Goal: Task Accomplishment & Management: Manage account settings

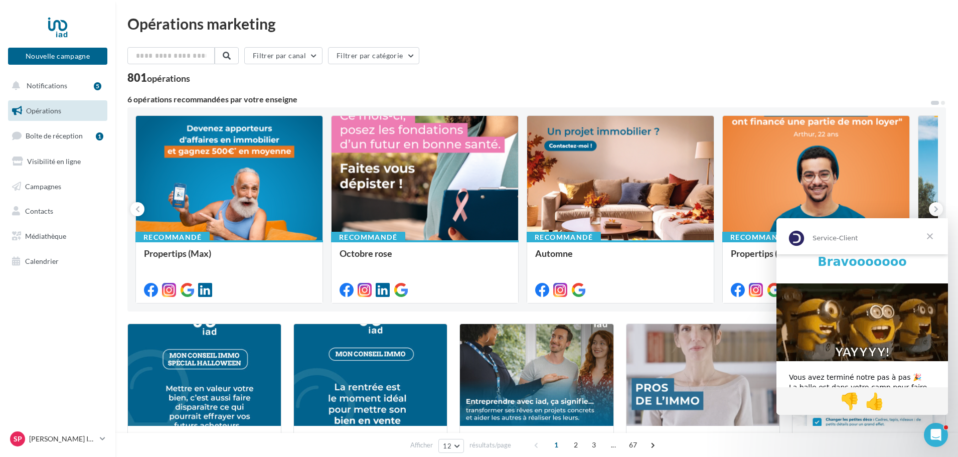
scroll to position [56, 0]
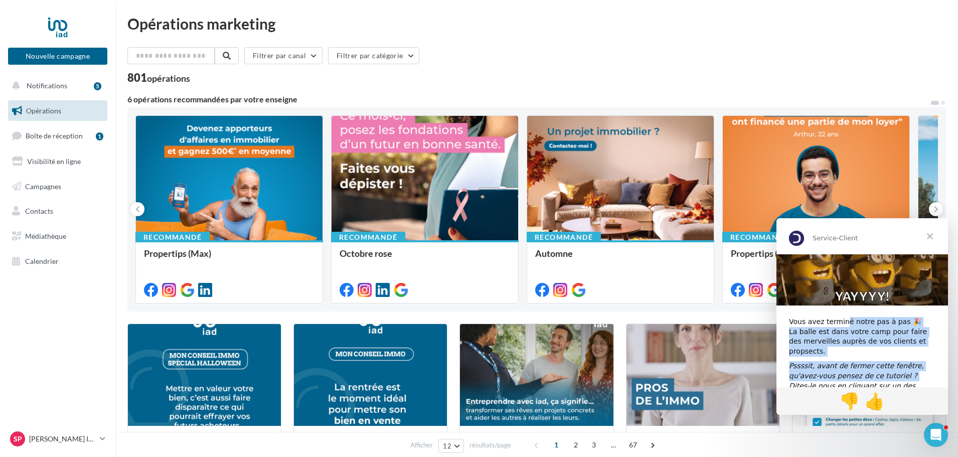
drag, startPoint x: 875, startPoint y: 362, endPoint x: 841, endPoint y: 322, distance: 52.3
click at [841, 322] on div "Bravooooooo Vous avez terminé notre pas à pas 🎉 La balle est dans votre camp po…" at bounding box center [862, 304] width 172 height 210
click at [841, 322] on div "Vous avez terminé notre pas à pas 🎉 La balle est dans votre camp pour faire des…" at bounding box center [862, 336] width 146 height 39
drag, startPoint x: 857, startPoint y: 361, endPoint x: 843, endPoint y: 336, distance: 28.3
click at [843, 336] on div "Bravooooooo Vous avez terminé notre pas à pas 🎉 La balle est dans votre camp po…" at bounding box center [862, 304] width 172 height 210
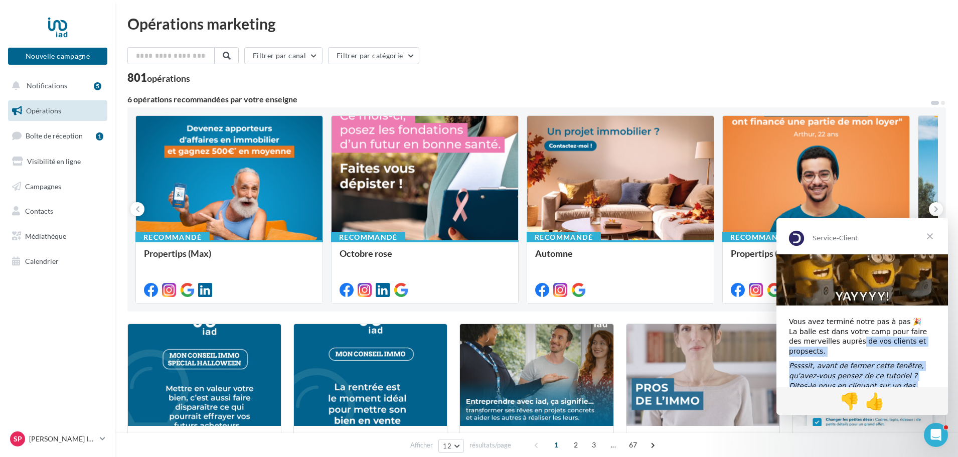
click at [843, 336] on div "Vous avez terminé notre pas à pas 🎉 La balle est dans votre camp pour faire des…" at bounding box center [862, 336] width 146 height 39
drag, startPoint x: 873, startPoint y: 378, endPoint x: 837, endPoint y: 336, distance: 56.2
click at [837, 336] on div "Bravooooooo Vous avez terminé notre pas à pas 🎉 La balle est dans votre camp po…" at bounding box center [862, 304] width 172 height 210
click at [837, 336] on div "Vous avez terminé notre pas à pas 🎉 La balle est dans votre camp pour faire des…" at bounding box center [862, 336] width 146 height 39
drag, startPoint x: 895, startPoint y: 372, endPoint x: 868, endPoint y: 334, distance: 47.2
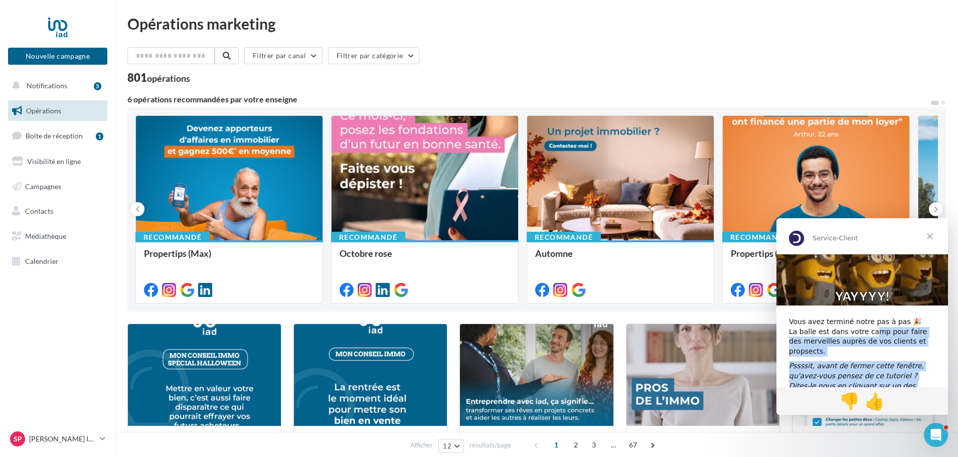
click at [868, 334] on div "Bravooooooo Vous avez terminé notre pas à pas 🎉 La balle est dans votre camp po…" at bounding box center [862, 304] width 172 height 210
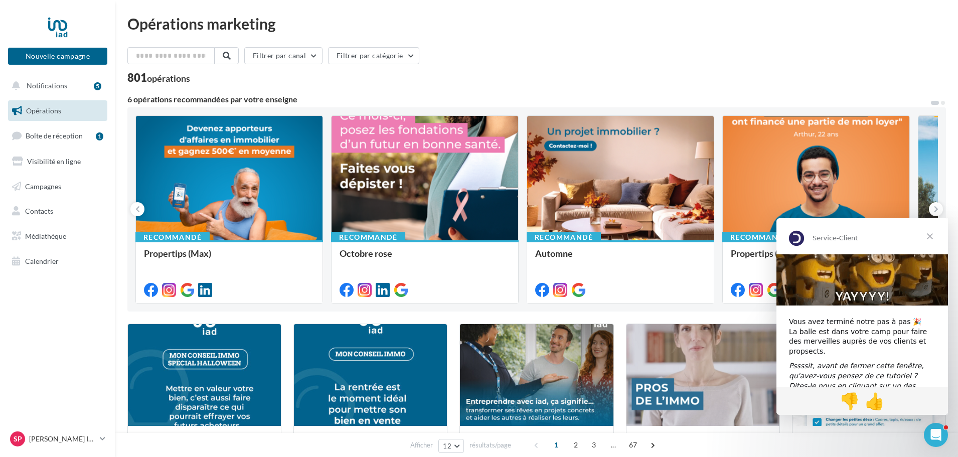
click at [934, 238] on span "Fermer" at bounding box center [930, 236] width 36 height 36
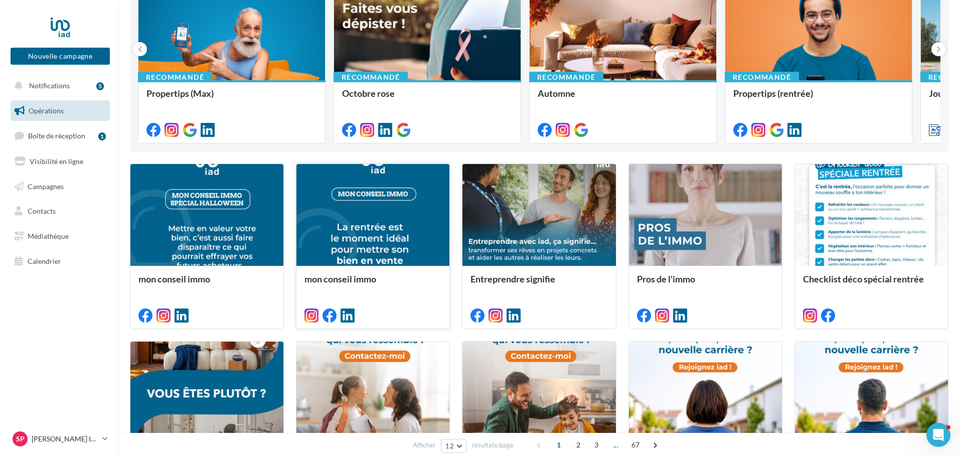
scroll to position [161, 0]
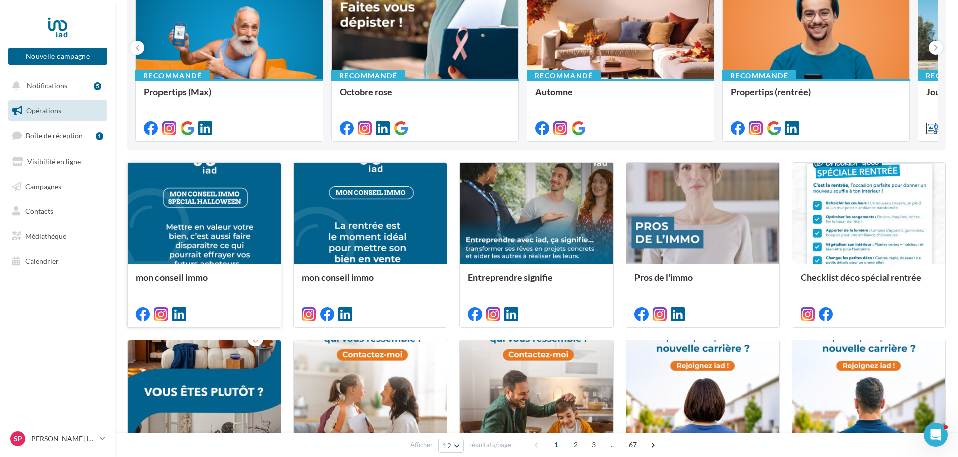
click at [251, 256] on div at bounding box center [204, 213] width 153 height 103
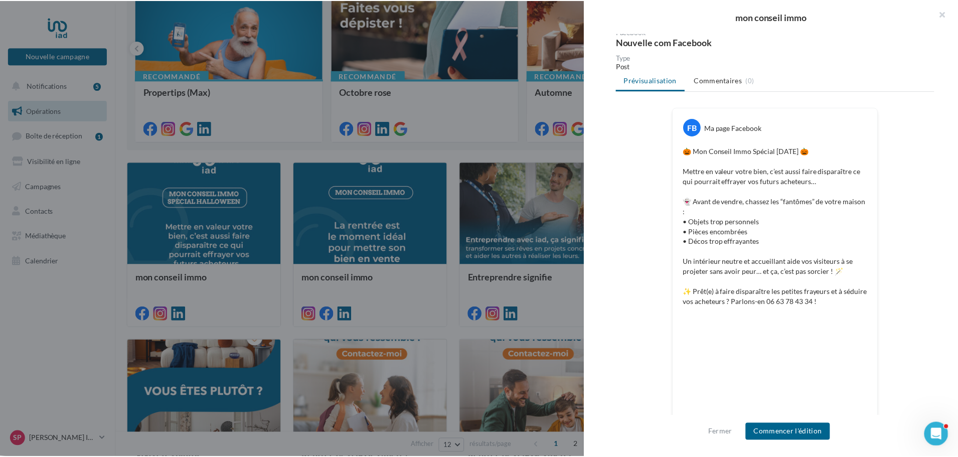
scroll to position [113, 0]
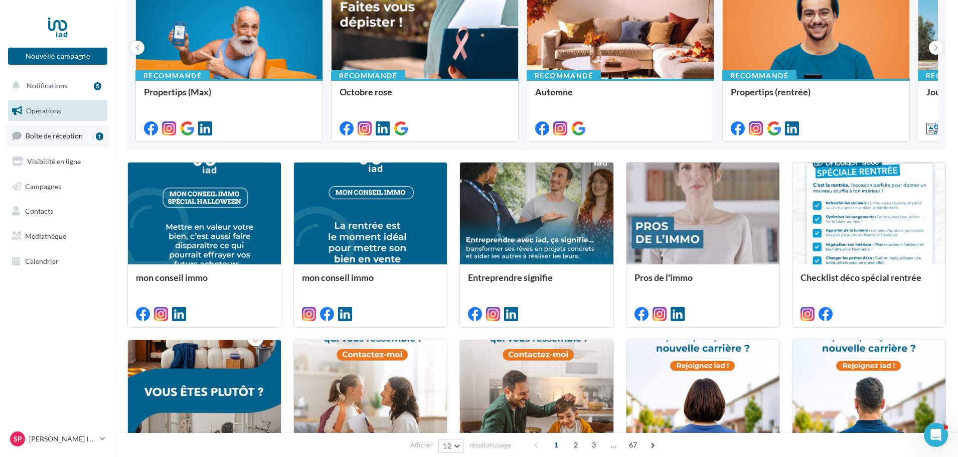
click at [71, 140] on link "Boîte de réception 1" at bounding box center [57, 136] width 103 height 22
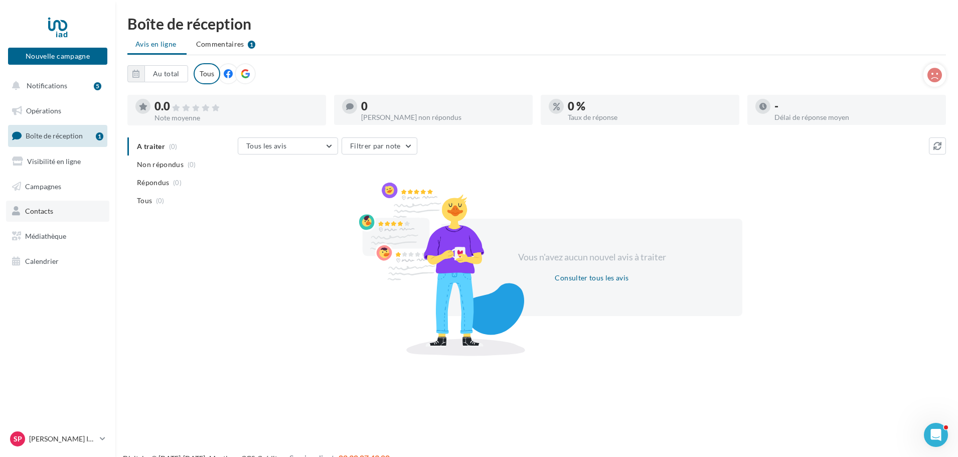
click at [49, 213] on span "Contacts" at bounding box center [39, 211] width 28 height 9
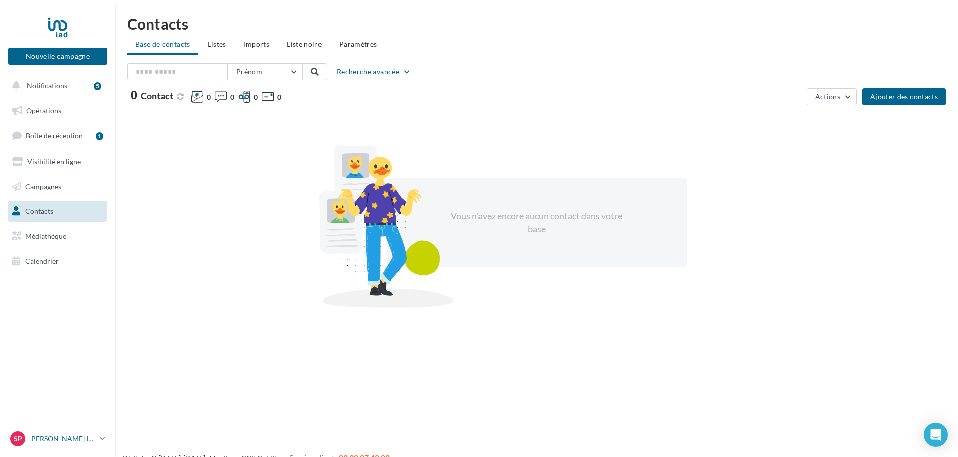
click at [50, 435] on p "[PERSON_NAME] IAD" at bounding box center [62, 439] width 67 height 10
click at [69, 322] on link "Gérer mon compte" at bounding box center [83, 320] width 149 height 23
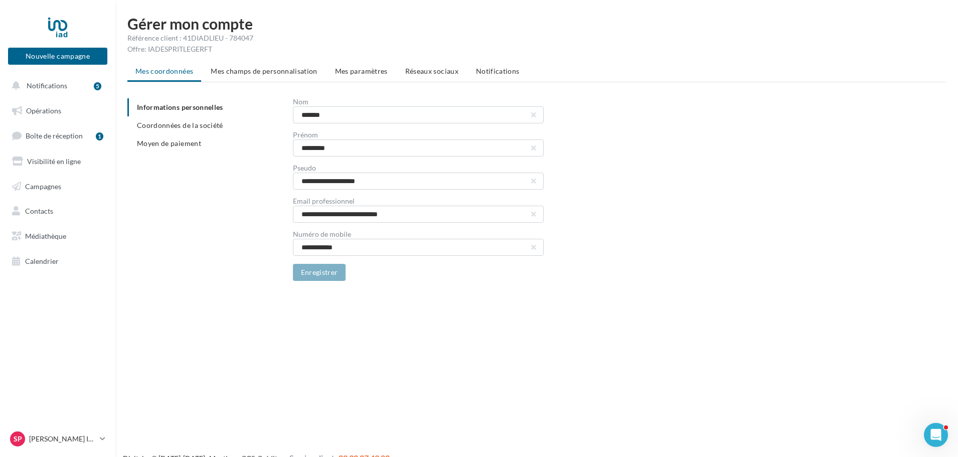
drag, startPoint x: 260, startPoint y: 65, endPoint x: 262, endPoint y: 77, distance: 11.8
click at [262, 77] on li "Mes champs de personnalisation" at bounding box center [264, 71] width 123 height 18
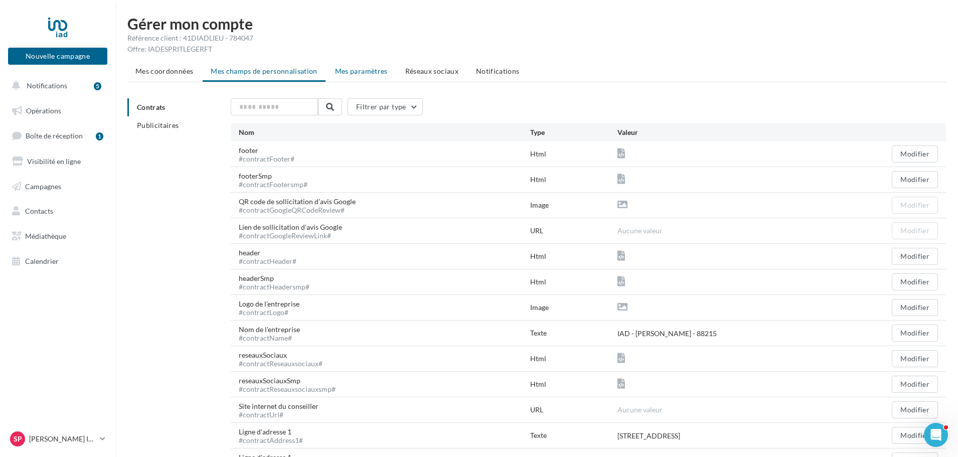
click at [338, 77] on li "Mes paramètres" at bounding box center [361, 71] width 69 height 18
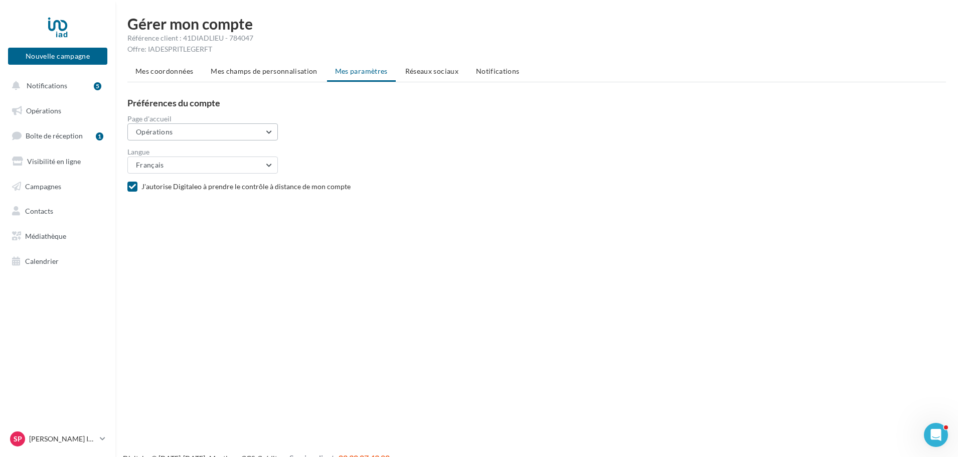
click at [262, 133] on button "Opérations" at bounding box center [202, 131] width 150 height 17
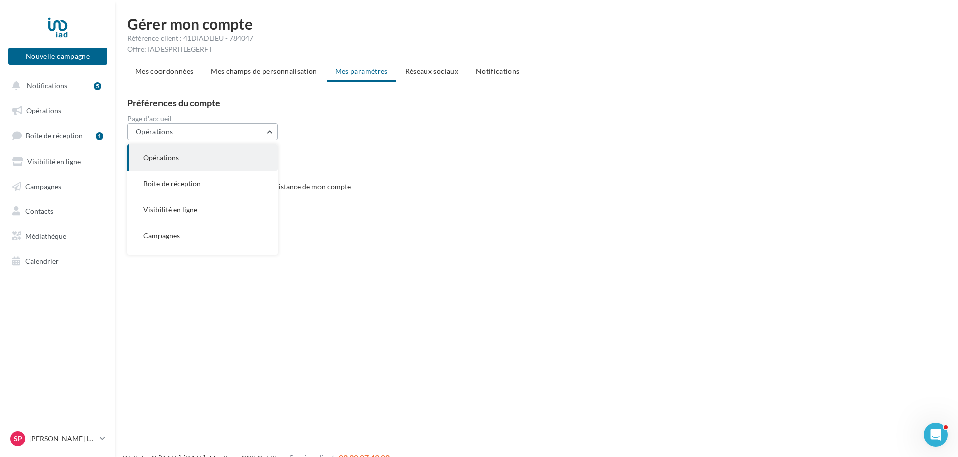
click at [262, 133] on button "Opérations" at bounding box center [202, 131] width 150 height 17
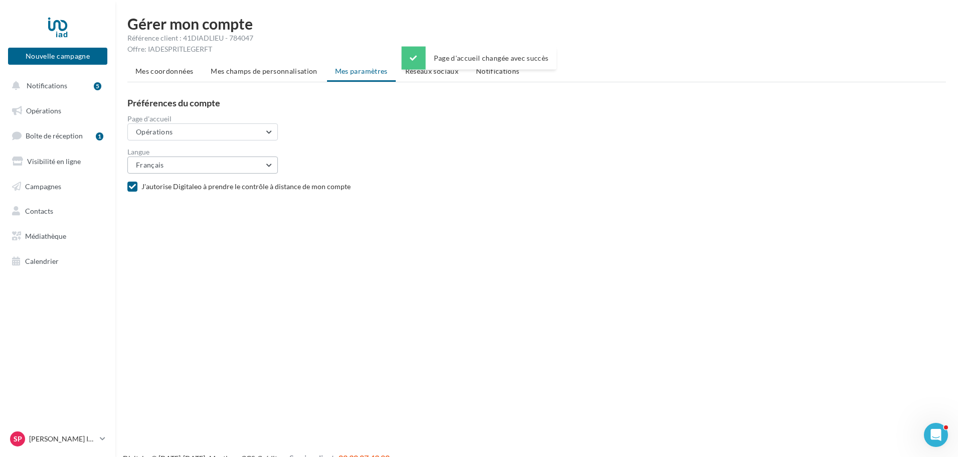
click at [255, 162] on button "Français" at bounding box center [202, 164] width 150 height 17
click at [420, 79] on div "La langue par défaut a été changée avec succès" at bounding box center [479, 84] width 192 height 23
click at [420, 74] on div "La langue par défaut a été changée avec succès" at bounding box center [479, 84] width 192 height 23
click at [434, 78] on li "Réseaux sociaux" at bounding box center [431, 71] width 69 height 18
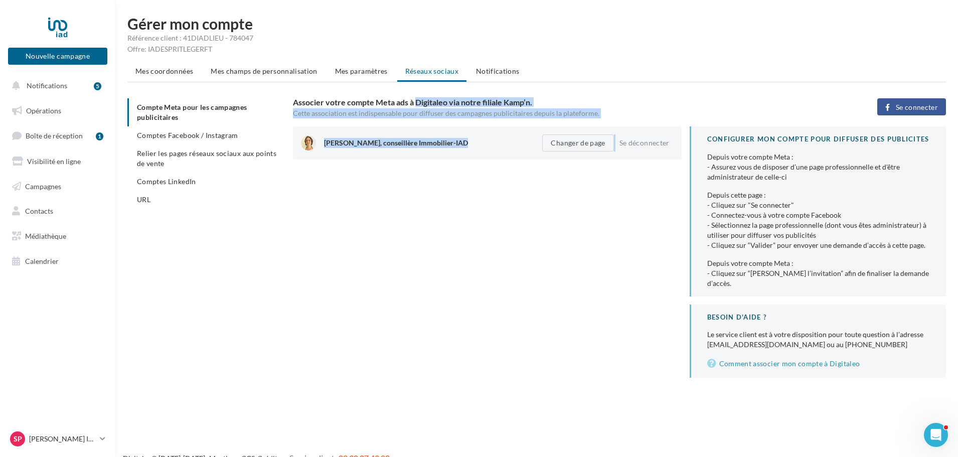
drag, startPoint x: 356, startPoint y: 102, endPoint x: 444, endPoint y: 227, distance: 153.3
click at [444, 227] on div "Associer votre compte Meta ads à Digitaleo via notre filiale Kamp’n. Cette asso…" at bounding box center [619, 237] width 653 height 279
click at [444, 227] on div "Stéphanie Berrebi, conseillère Immobilier-IAD Changer de page Se déconnecter CO…" at bounding box center [623, 251] width 661 height 251
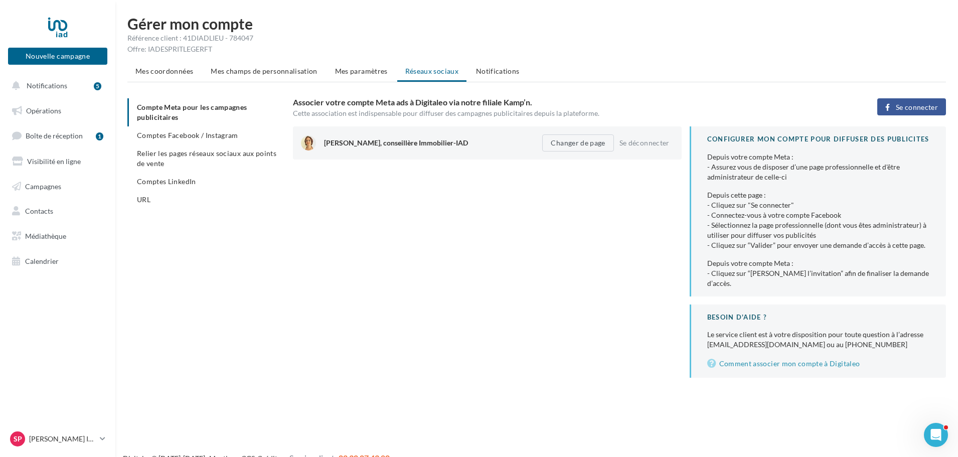
click at [515, 58] on div "Gérer mon compte Référence client : 41DIADLIEU - 784047 Offre: IADESPRITLEGERFT…" at bounding box center [536, 205] width 843 height 378
click at [505, 66] on li "Notifications" at bounding box center [498, 71] width 60 height 18
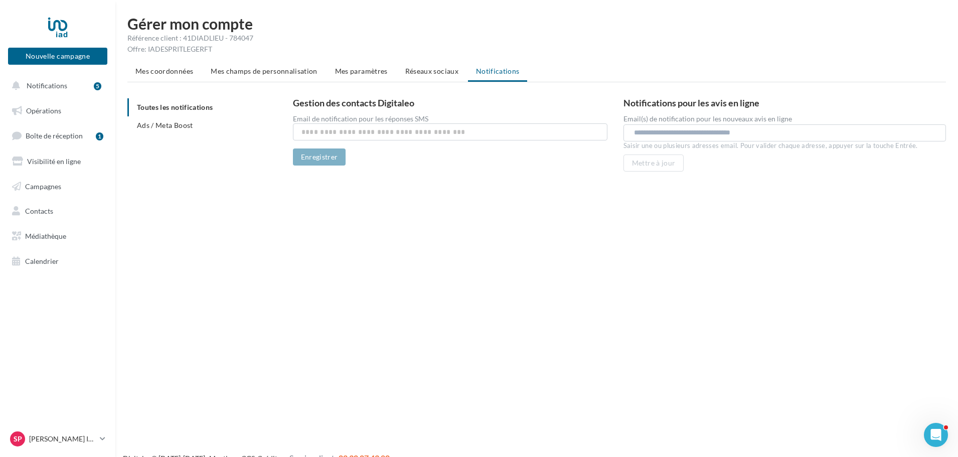
drag, startPoint x: 338, startPoint y: 103, endPoint x: 441, endPoint y: 114, distance: 103.5
click at [441, 114] on div "Gestion des contacts Digitaleo Email de notification pour les réponses SMS Enre…" at bounding box center [450, 131] width 314 height 67
click at [438, 107] on h3 "Gestion des contacts Digitaleo" at bounding box center [450, 102] width 314 height 9
click at [148, 69] on span "Mes coordonnées" at bounding box center [164, 71] width 58 height 9
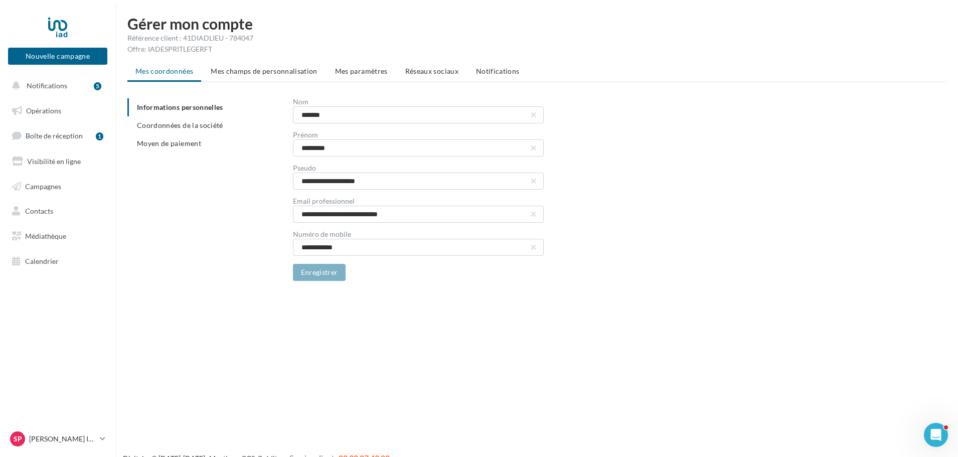
drag, startPoint x: 224, startPoint y: 49, endPoint x: 144, endPoint y: 50, distance: 79.7
click at [144, 50] on div "Offre: IADESPRITLEGERFT" at bounding box center [536, 49] width 818 height 10
click at [52, 435] on p "[PERSON_NAME] IAD" at bounding box center [62, 439] width 67 height 10
click at [66, 364] on link "Mes factures" at bounding box center [83, 366] width 149 height 23
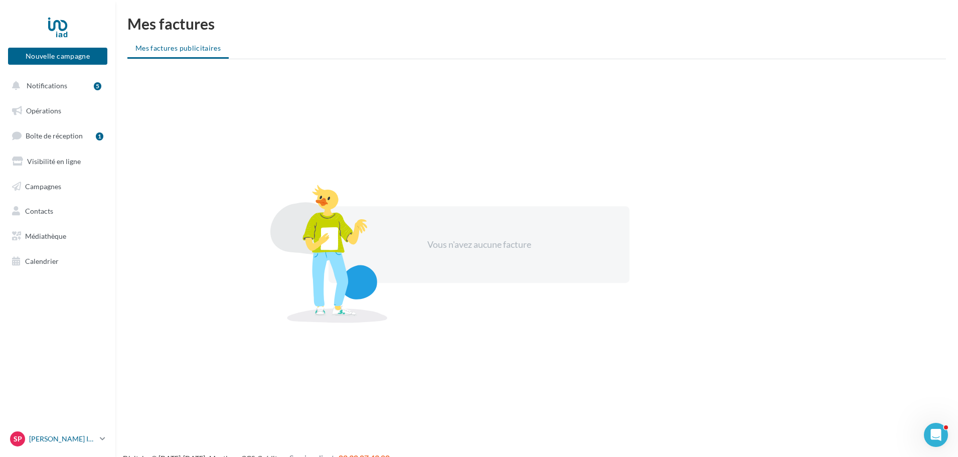
click at [43, 441] on p "[PERSON_NAME] IAD" at bounding box center [62, 439] width 67 height 10
click at [60, 327] on link "Gérer mon compte" at bounding box center [83, 320] width 149 height 23
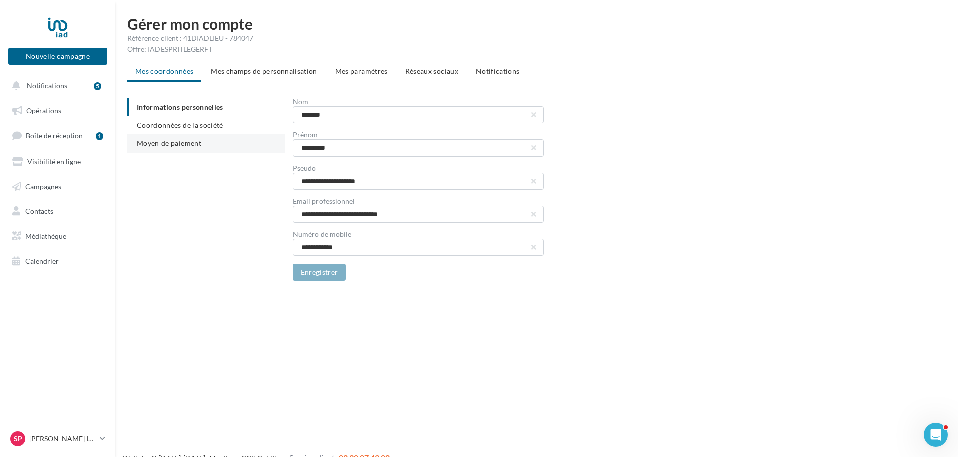
click at [194, 138] on ul "Informations personnelles Coordonnées de la société Moyen de paiement" at bounding box center [205, 125] width 157 height 54
click at [188, 144] on span "Moyen de paiement" at bounding box center [169, 143] width 64 height 9
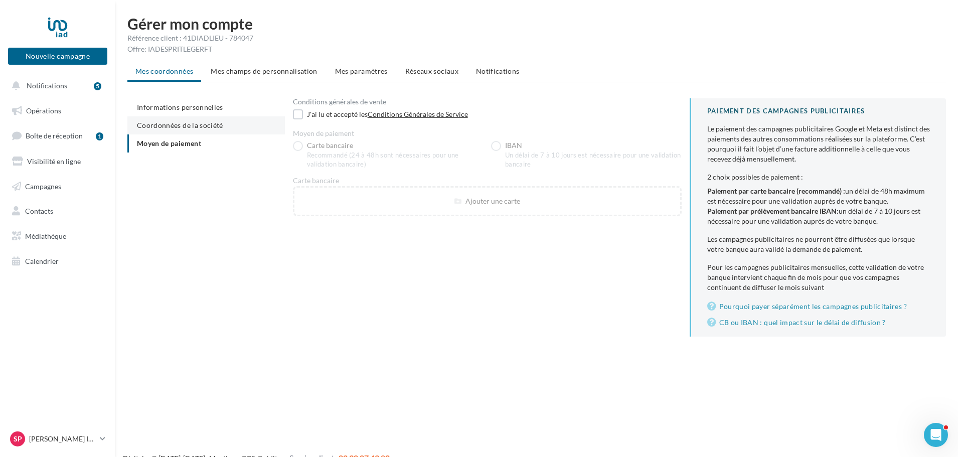
click at [203, 121] on span "Coordonnées de la société" at bounding box center [180, 125] width 86 height 9
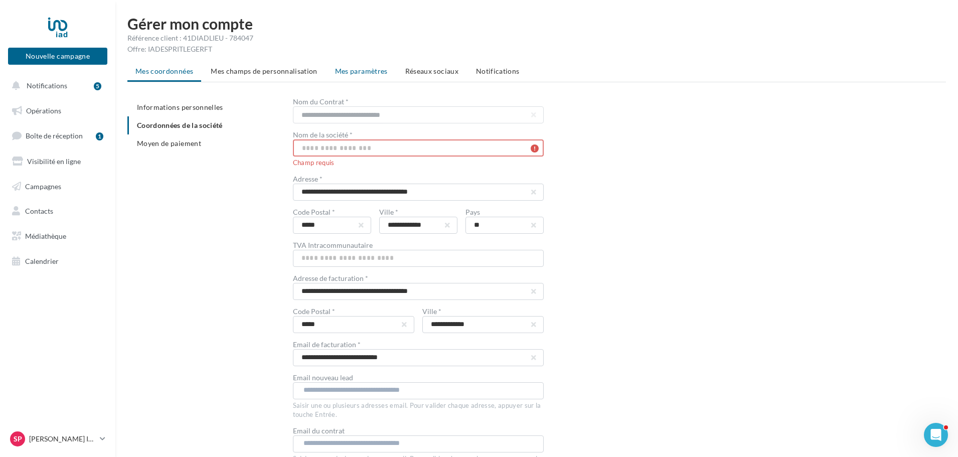
click at [365, 72] on span "Mes paramètres" at bounding box center [361, 71] width 53 height 9
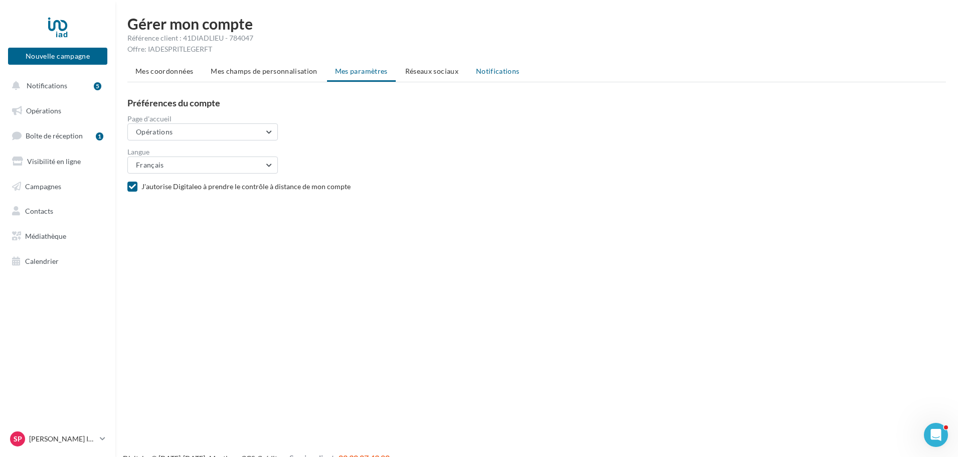
click at [477, 72] on span "Notifications" at bounding box center [498, 71] width 44 height 9
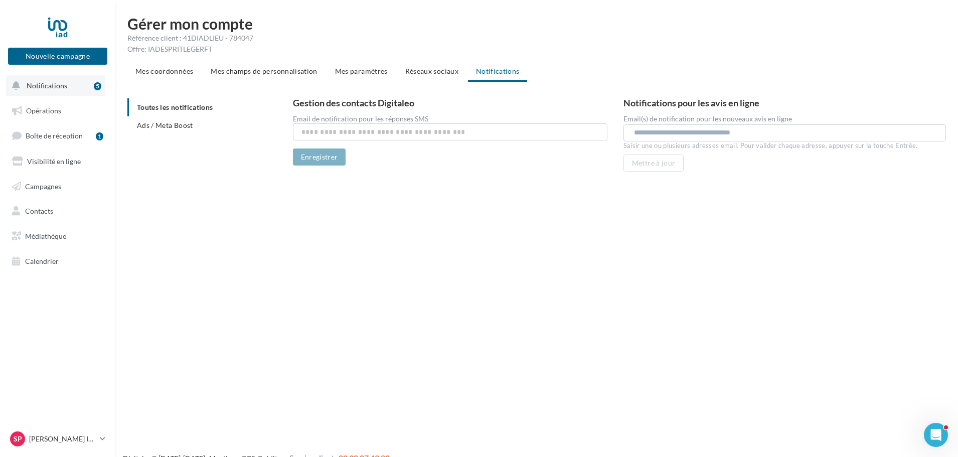
click at [65, 82] on button "Notifications 5" at bounding box center [55, 85] width 99 height 21
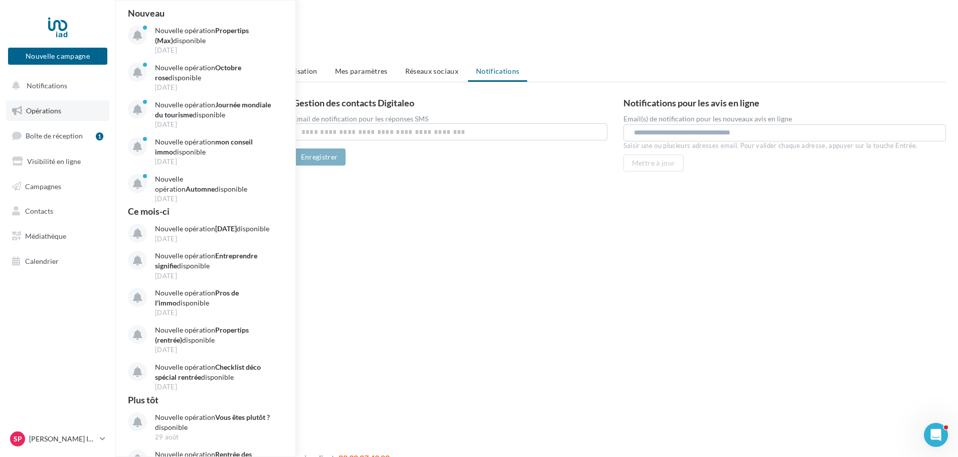
click at [44, 113] on span "Opérations" at bounding box center [43, 110] width 35 height 9
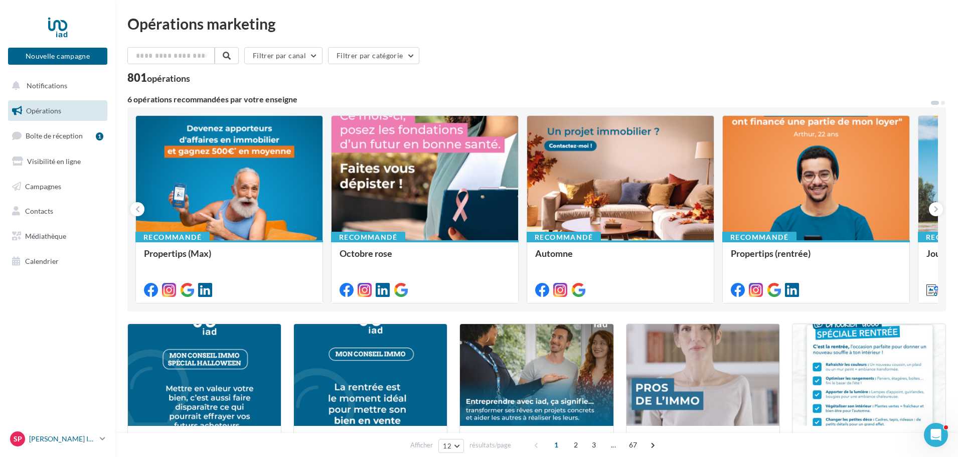
click at [44, 436] on p "[PERSON_NAME] IAD" at bounding box center [62, 439] width 67 height 10
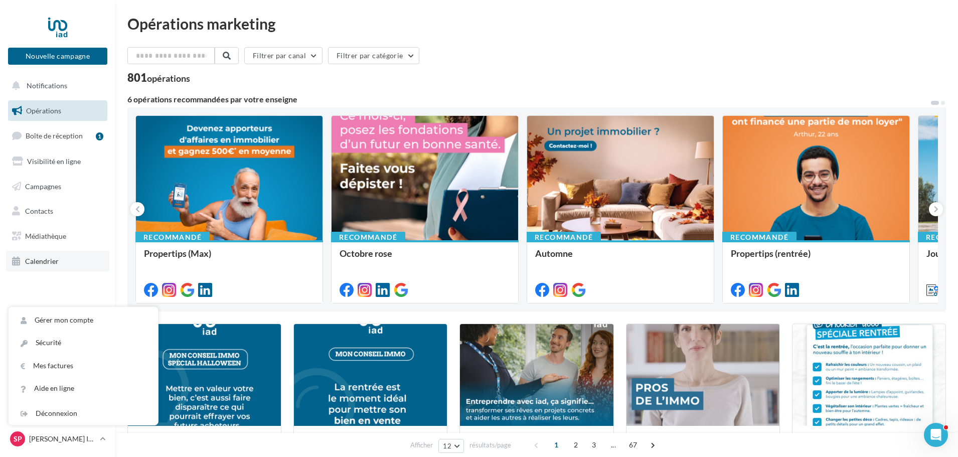
click at [46, 267] on link "Calendrier" at bounding box center [57, 261] width 103 height 21
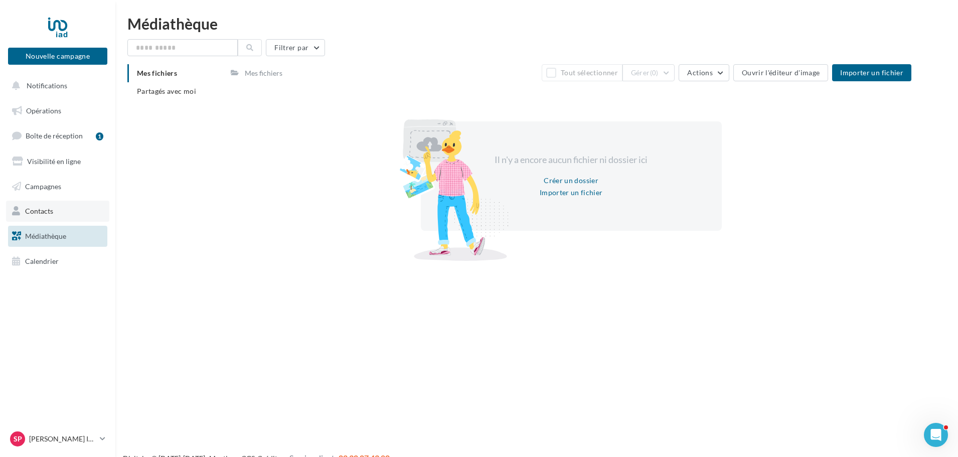
click at [41, 206] on link "Contacts" at bounding box center [57, 211] width 103 height 21
